Goal: Task Accomplishment & Management: Use online tool/utility

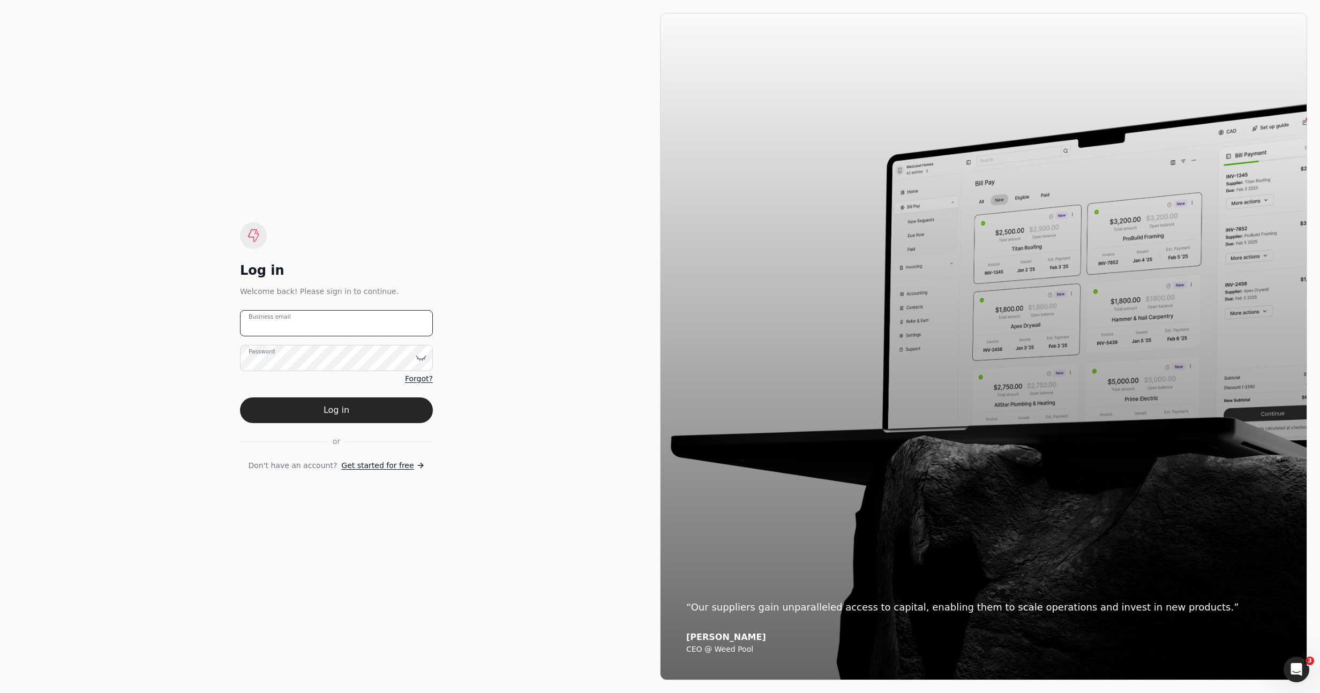
type email "[EMAIL_ADDRESS][DOMAIN_NAME]"
click at [380, 406] on button "Log in" at bounding box center [336, 410] width 193 height 26
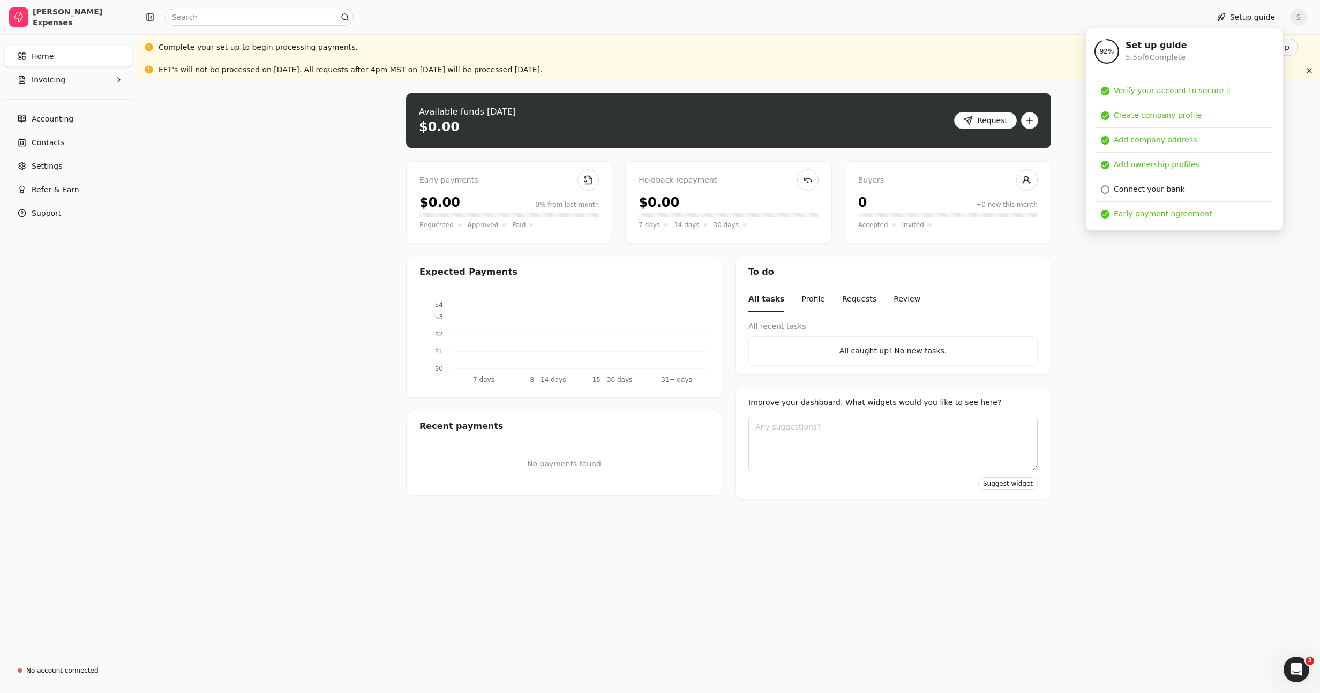
click at [288, 121] on div "Upload file: Drag your invoice here to upload or browse for files Available fun…" at bounding box center [728, 386] width 1183 height 613
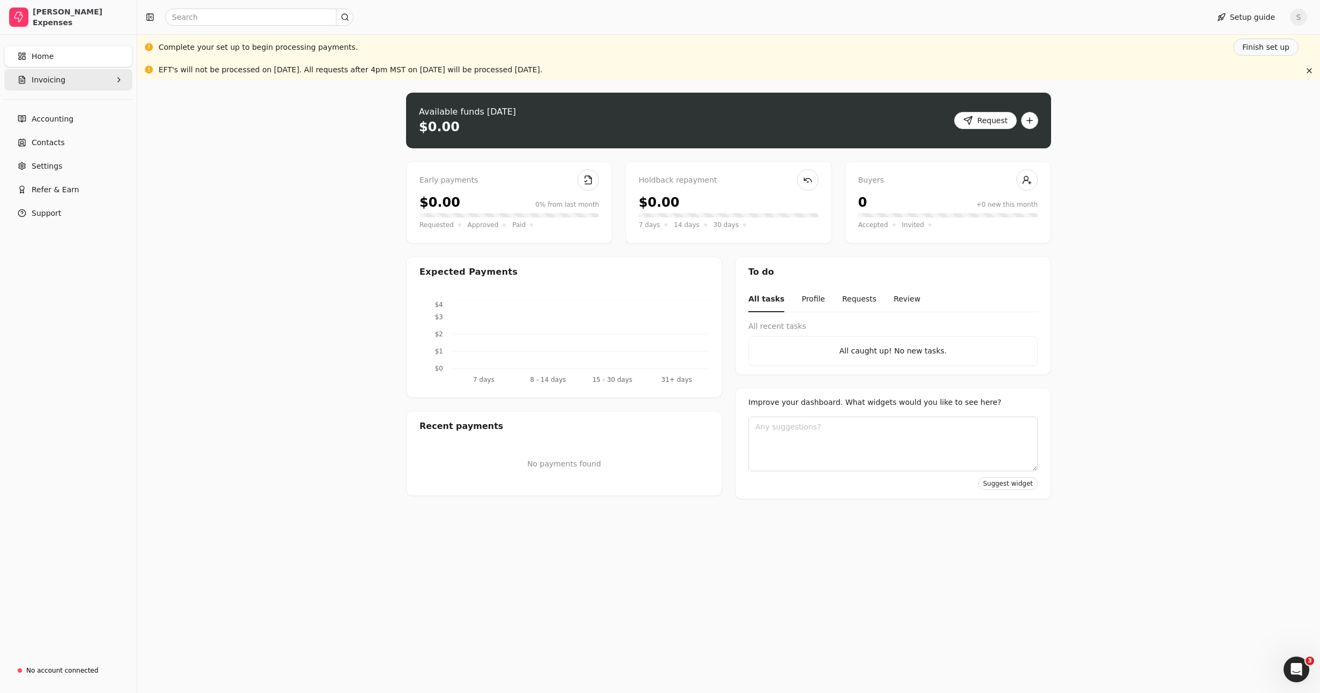
click at [67, 85] on button "Invoicing" at bounding box center [68, 79] width 128 height 21
click at [74, 122] on link "Eligible" at bounding box center [68, 128] width 124 height 21
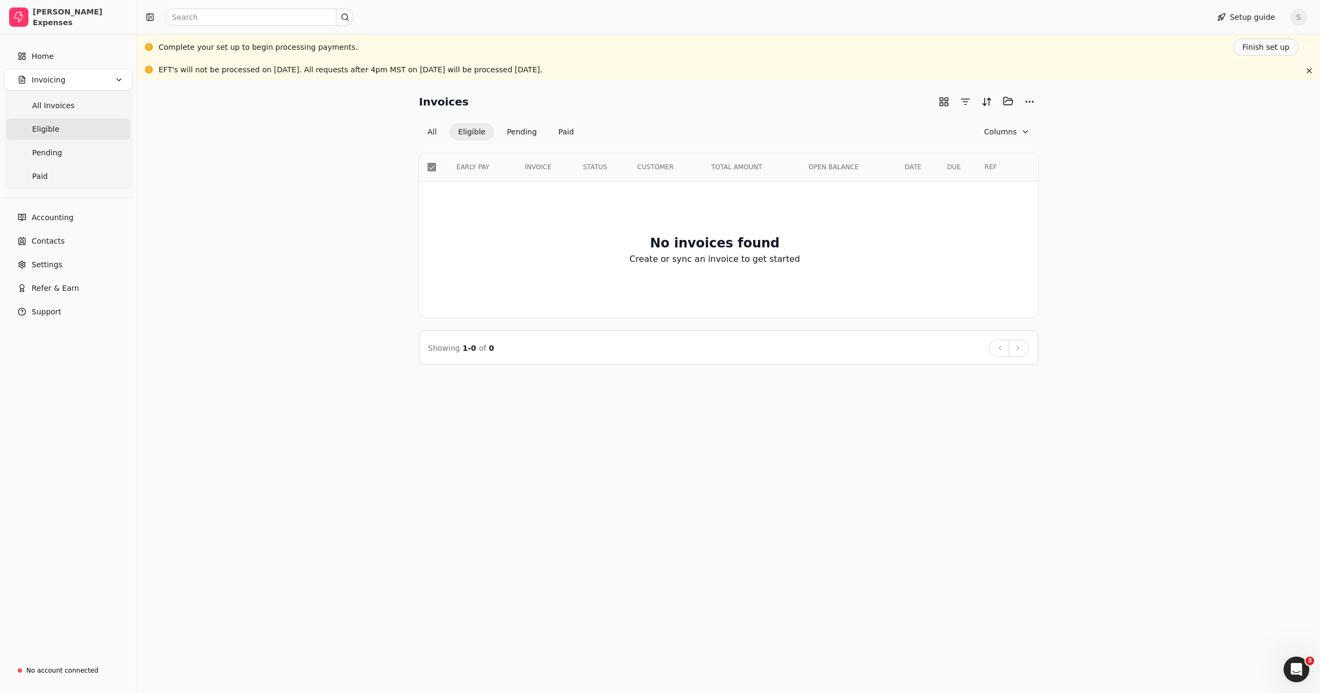
click at [437, 166] on div at bounding box center [436, 167] width 19 height 9
click at [364, 173] on div "Invoices Selected items: 0 All Eligible Pending Paid Columns Select EARLY PAY I…" at bounding box center [728, 229] width 1157 height 272
click at [323, 160] on div "Invoices Selected items: 0 All Eligible Pending Paid Columns Select EARLY PAY I…" at bounding box center [728, 229] width 1157 height 272
click at [948, 98] on button "button" at bounding box center [943, 101] width 17 height 17
click at [1088, 195] on div "Invoices Selected items: 0 All Eligible Pending Paid No invoices found Create o…" at bounding box center [728, 214] width 1157 height 243
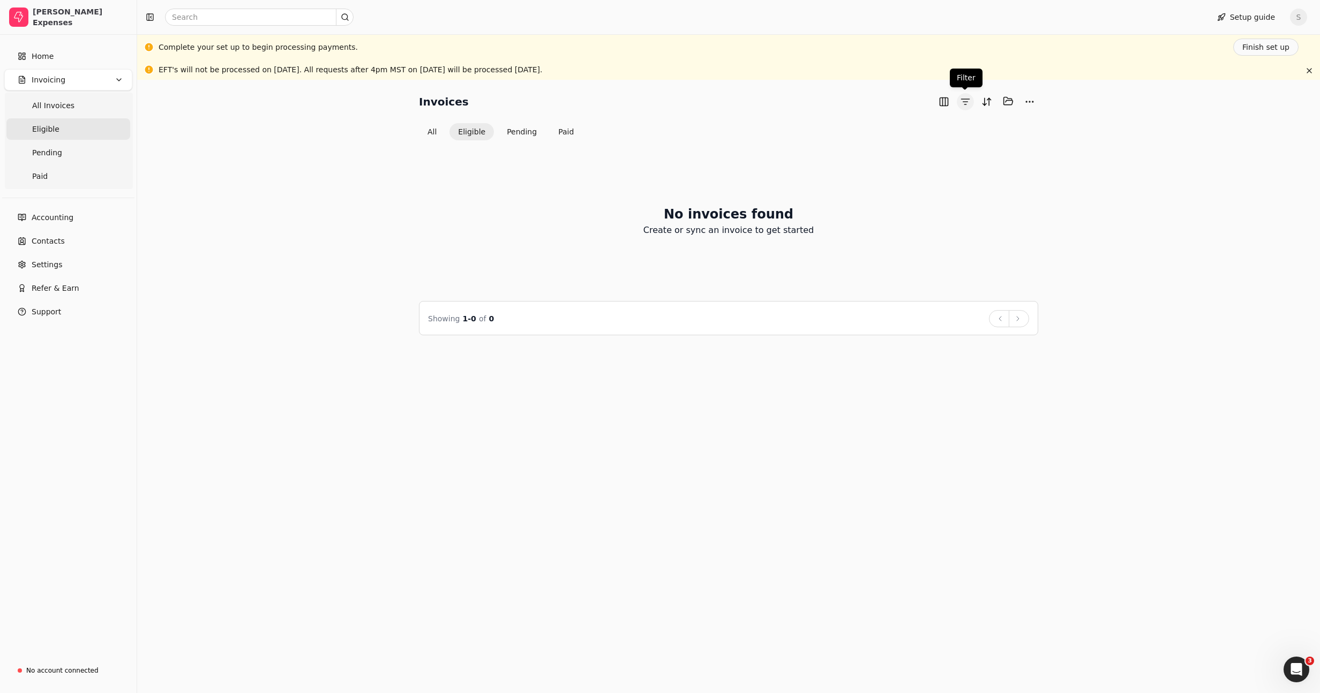
click at [964, 100] on button "button" at bounding box center [965, 101] width 17 height 17
click at [1305, 71] on button "button" at bounding box center [1309, 70] width 13 height 13
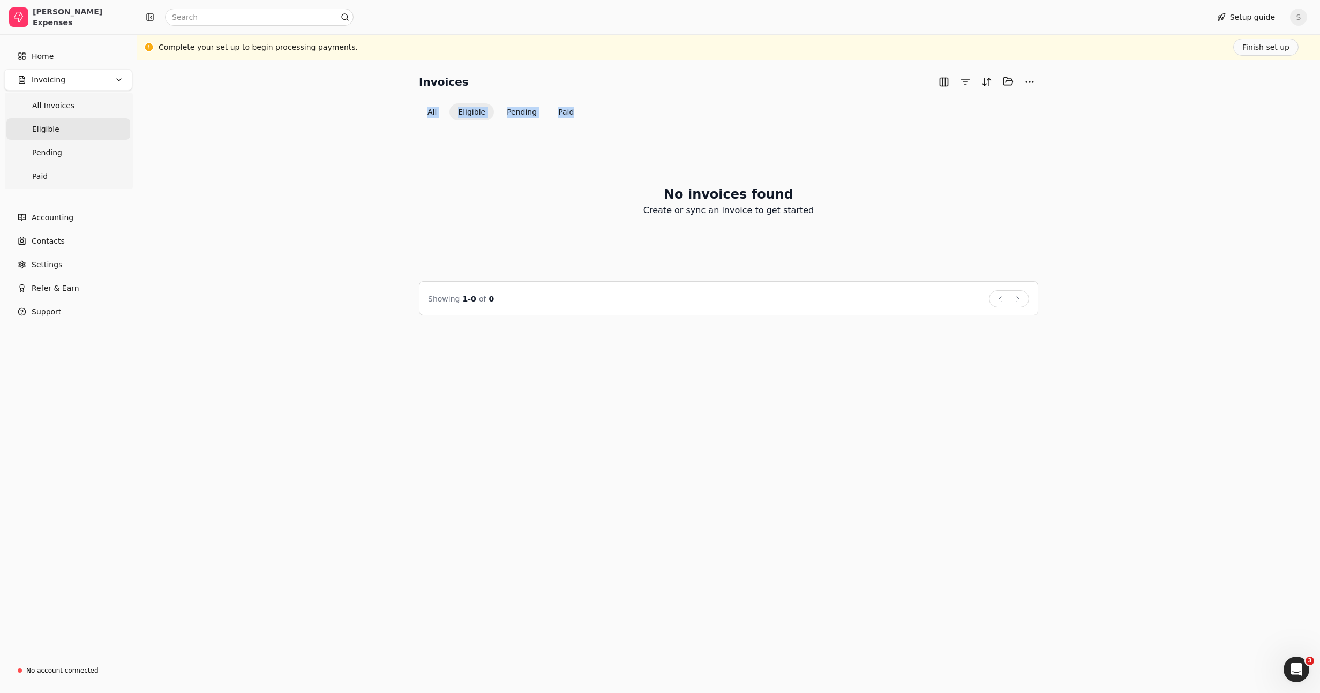
click at [989, 89] on div "Invoices Selected items: 0 All Eligible Pending Paid" at bounding box center [728, 97] width 619 height 48
drag, startPoint x: 1112, startPoint y: 73, endPoint x: 641, endPoint y: 4, distance: 475.8
click at [1112, 73] on div "Invoices Selected items: 0 All Eligible Pending Paid No invoices found Create o…" at bounding box center [728, 194] width 1157 height 243
click at [337, 129] on div "Invoices Selected items: 0 All Eligible Pending Paid No invoices found Create o…" at bounding box center [728, 194] width 1157 height 243
click at [351, 145] on div "Invoices Selected items: 0 All Eligible Pending Paid No invoices found Create o…" at bounding box center [728, 194] width 1157 height 243
